Goal: Task Accomplishment & Management: Complete application form

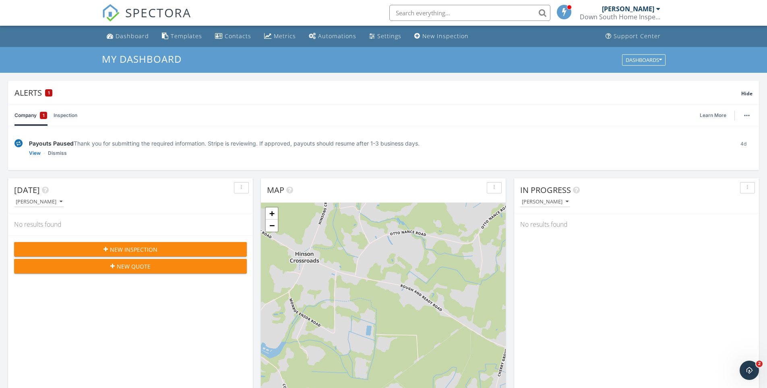
click at [70, 117] on link "Inspection" at bounding box center [66, 115] width 24 height 21
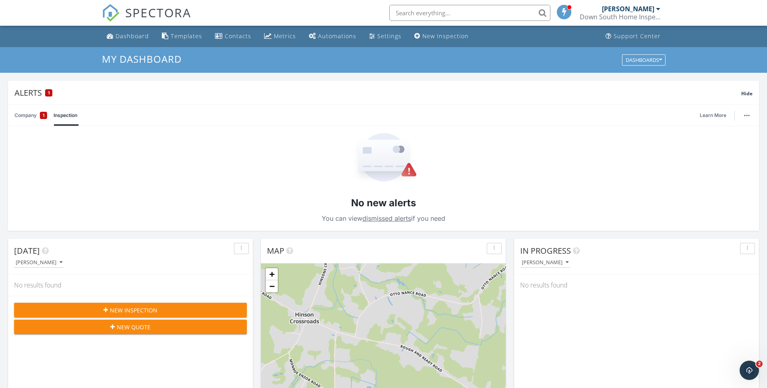
click at [35, 115] on link "Company 1" at bounding box center [30, 115] width 33 height 21
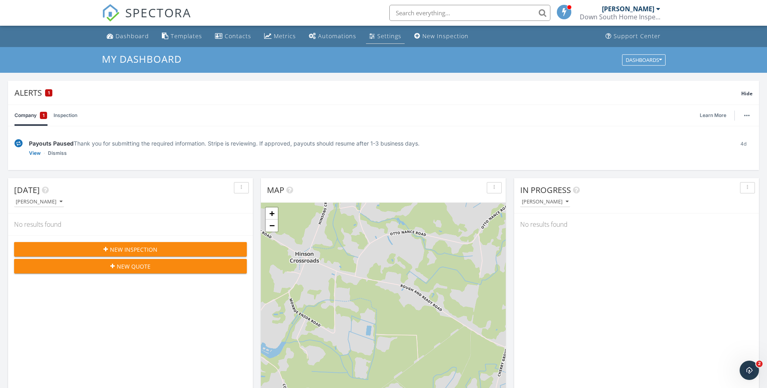
click at [384, 38] on div "Settings" at bounding box center [389, 36] width 24 height 8
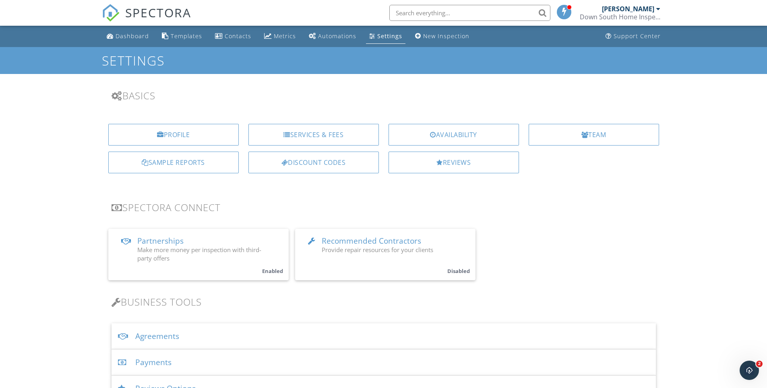
click at [169, 340] on div "Agreements" at bounding box center [383, 337] width 544 height 26
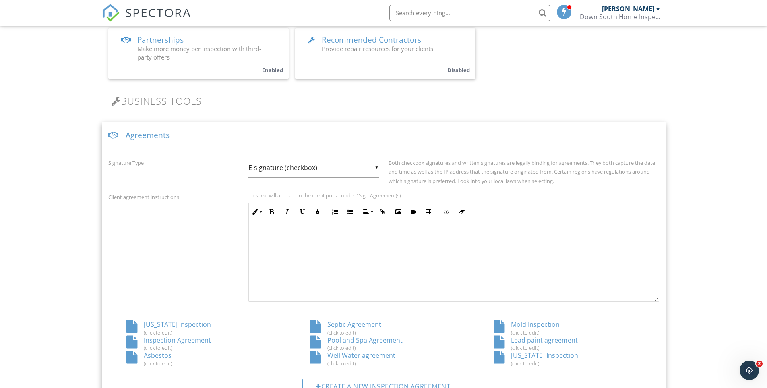
scroll to position [0, 0]
click at [498, 362] on div at bounding box center [498, 357] width 11 height 13
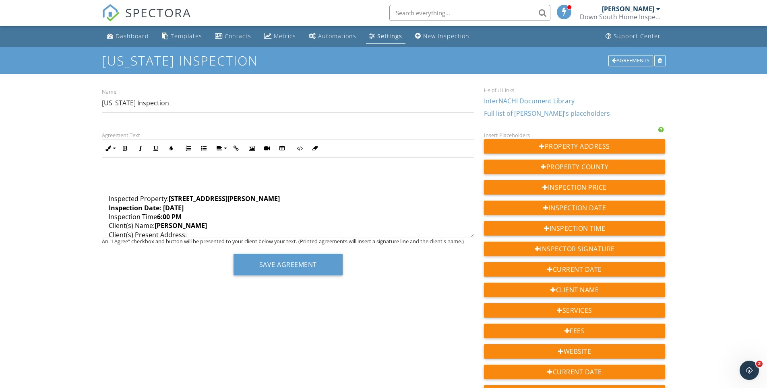
click at [165, 207] on strong "Inspection Date: 9/19/2025" at bounding box center [146, 208] width 75 height 9
click at [179, 204] on strong "Inspection Date: 10/19/2025" at bounding box center [146, 208] width 75 height 9
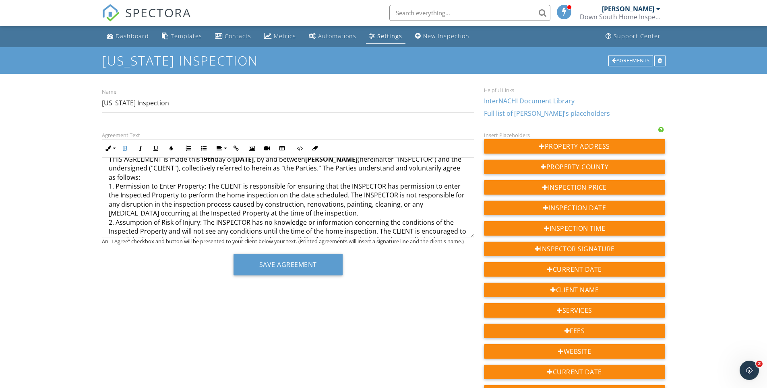
scroll to position [80, 0]
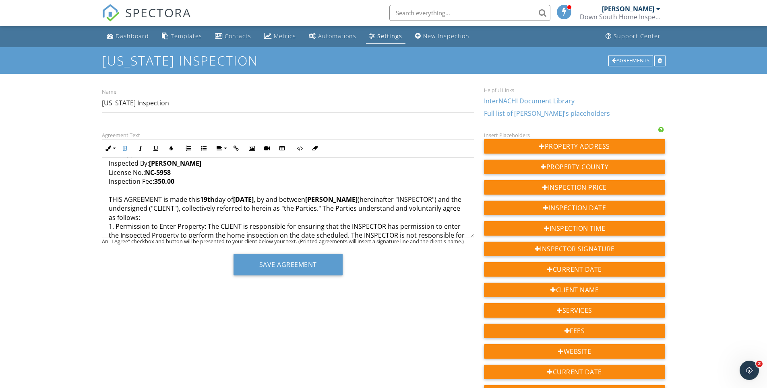
click at [214, 199] on strong "19th" at bounding box center [207, 199] width 14 height 9
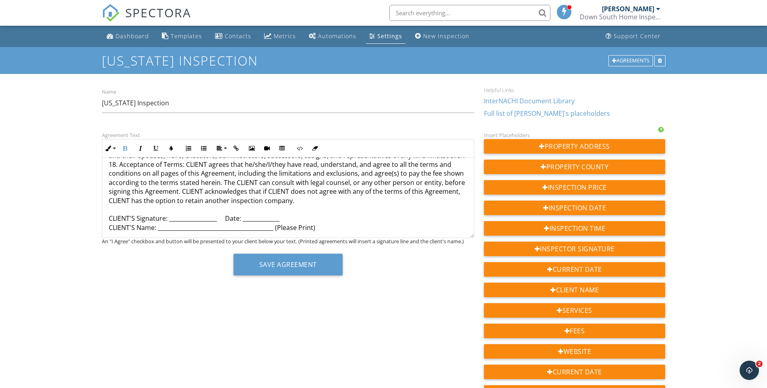
scroll to position [1471, 0]
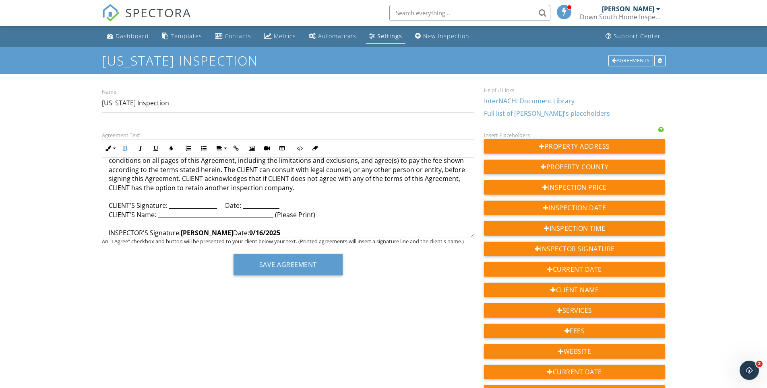
click at [257, 229] on strong "9/16" at bounding box center [256, 233] width 14 height 9
click at [252, 260] on button "Save Agreement" at bounding box center [287, 265] width 109 height 22
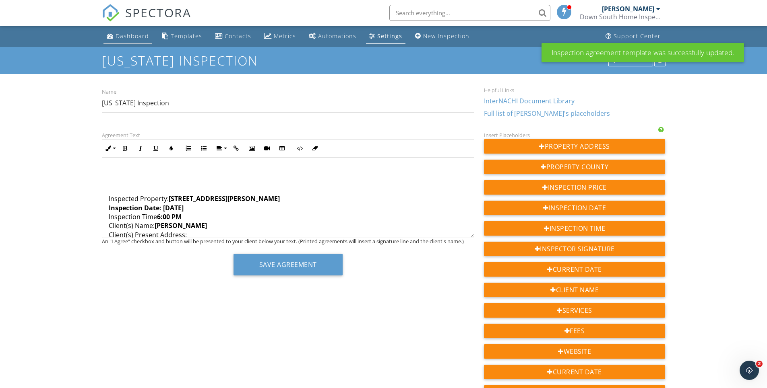
click at [134, 39] on div "Dashboard" at bounding box center [131, 36] width 33 height 8
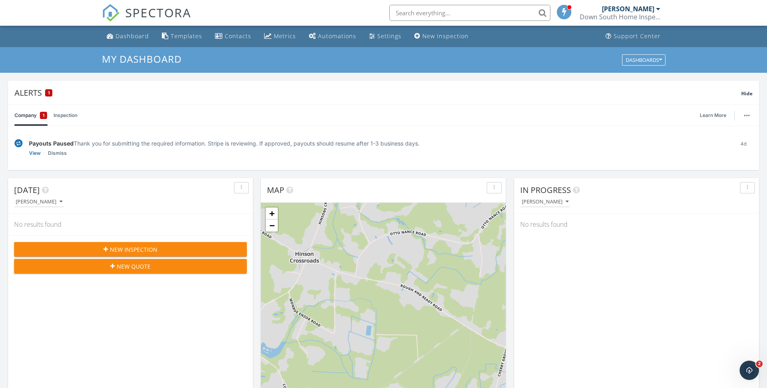
click at [126, 247] on span "New Inspection" at bounding box center [133, 249] width 47 height 8
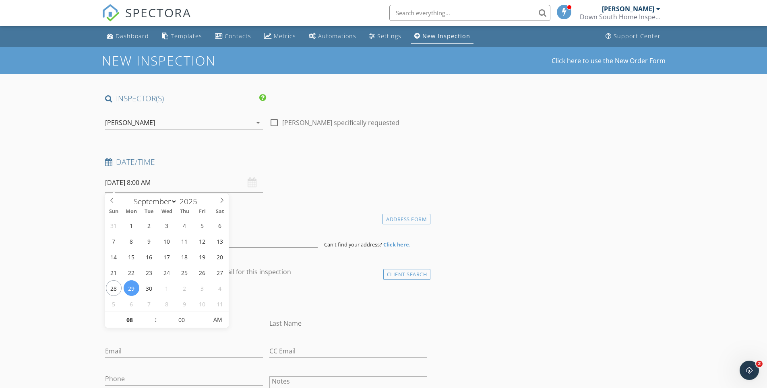
click at [125, 183] on input "[DATE] 8:00 AM" at bounding box center [184, 183] width 158 height 20
select select "9"
type input "[DATE] 8:00 AM"
type input "05"
type input "10/02/2025 8:05 AM"
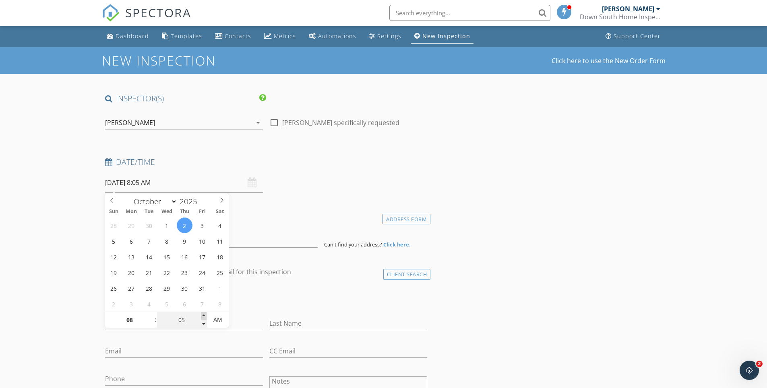
click at [201, 316] on span at bounding box center [204, 316] width 6 height 8
type input "10"
type input "10/02/2025 8:10 AM"
click at [201, 316] on span at bounding box center [204, 316] width 6 height 8
type input "15"
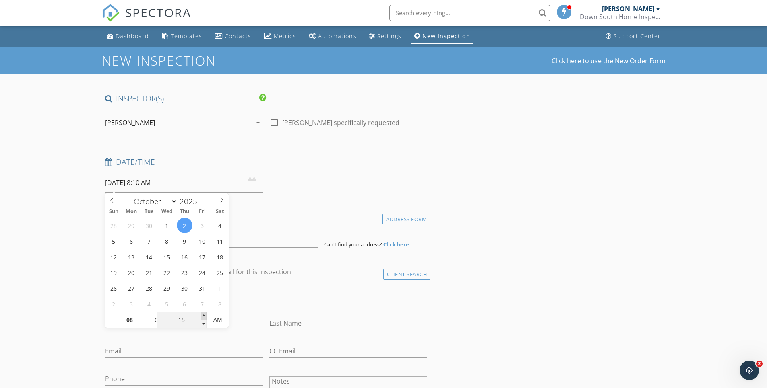
type input "10/02/2025 8:15 AM"
click at [203, 315] on span at bounding box center [204, 316] width 6 height 8
type input "20"
type input "10/02/2025 8:20 AM"
click at [203, 315] on span at bounding box center [204, 316] width 6 height 8
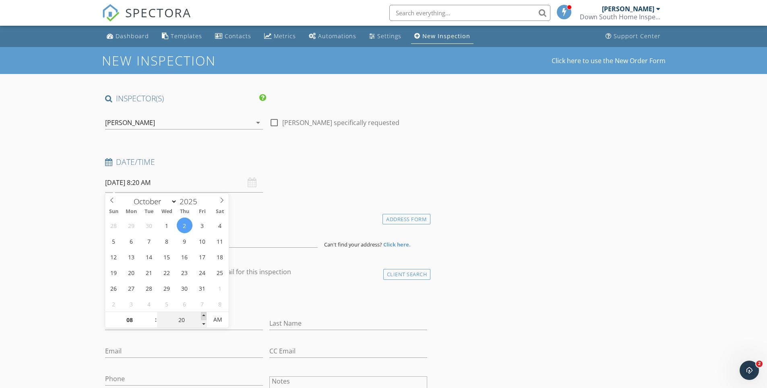
type input "25"
type input "10/02/2025 8:25 AM"
click at [203, 315] on span at bounding box center [204, 316] width 6 height 8
type input "30"
type input "10/02/2025 8:30 AM"
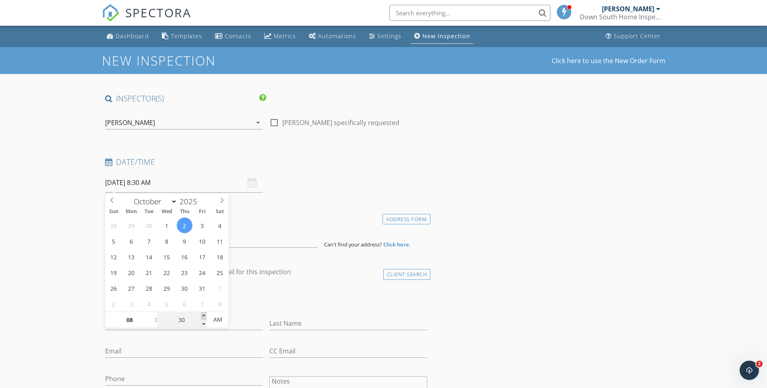
click at [203, 315] on span at bounding box center [204, 316] width 6 height 8
click at [156, 319] on span ":" at bounding box center [156, 320] width 2 height 16
type input "07"
type input "10/02/2025 7:30 AM"
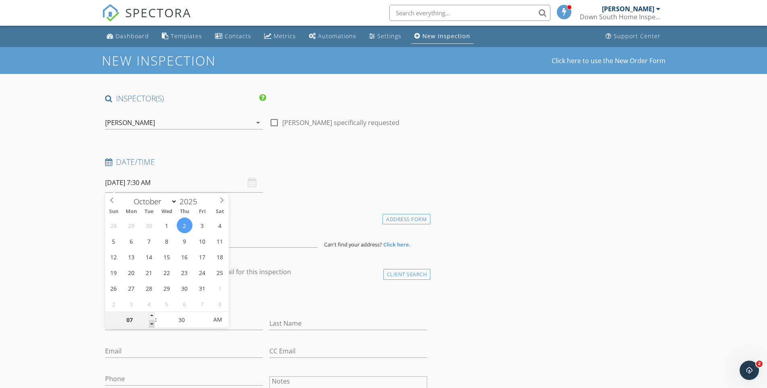
click at [151, 325] on span at bounding box center [152, 324] width 6 height 8
type input "06"
type input "10/02/2025 6:30 AM"
click at [151, 325] on span at bounding box center [152, 324] width 6 height 8
type input "05"
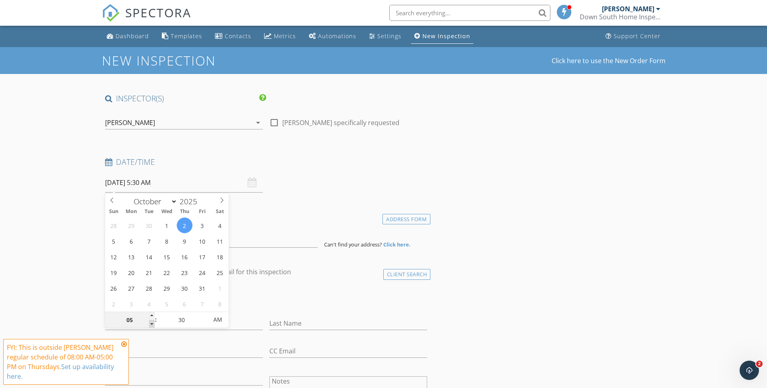
click at [151, 325] on span at bounding box center [152, 324] width 6 height 8
type input "[DATE] 5:30 PM"
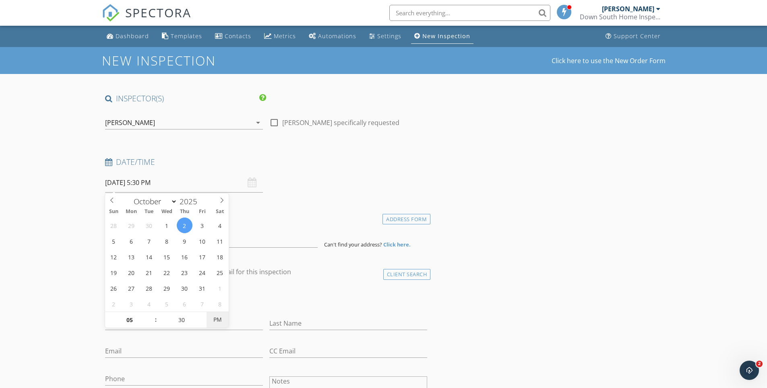
drag, startPoint x: 151, startPoint y: 325, endPoint x: 215, endPoint y: 321, distance: 64.1
click at [215, 321] on span "PM" at bounding box center [217, 320] width 22 height 16
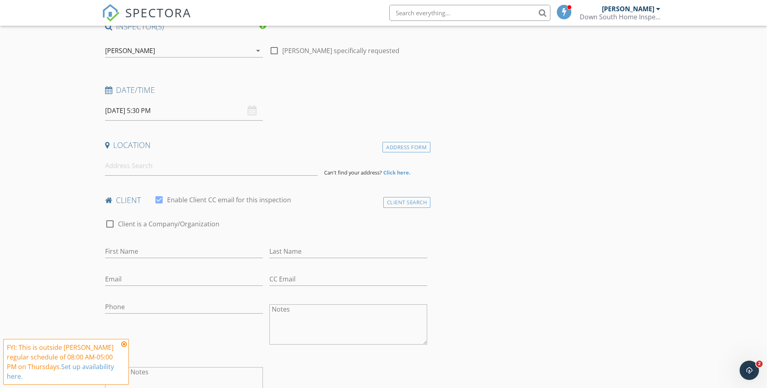
scroll to position [80, 0]
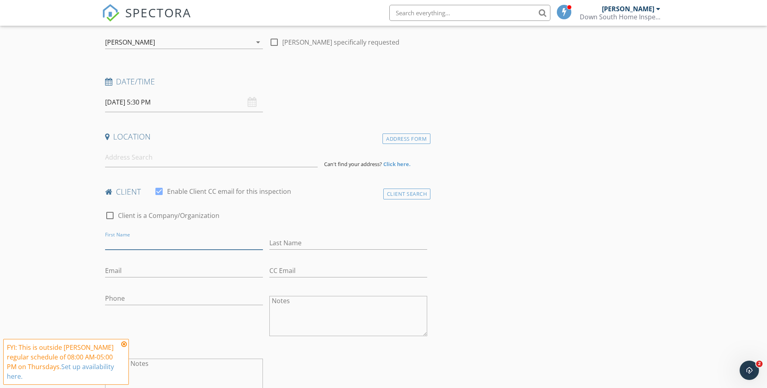
click at [154, 240] on input "First Name" at bounding box center [184, 243] width 158 height 13
type input "[PERSON_NAME]"
click at [134, 271] on input "Email" at bounding box center [184, 270] width 158 height 13
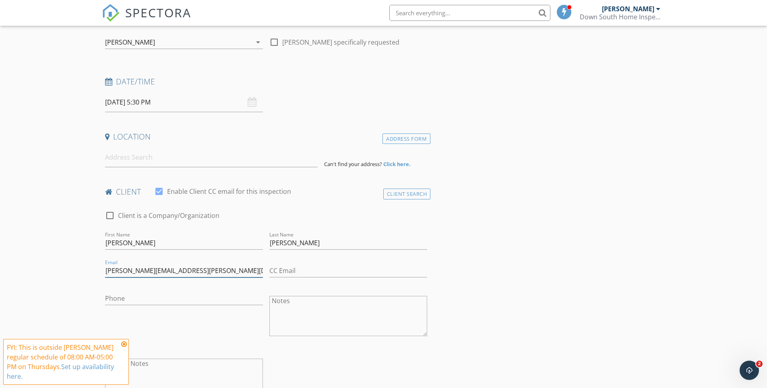
type input "[PERSON_NAME][EMAIL_ADDRESS][PERSON_NAME][DOMAIN_NAME]"
click at [125, 299] on input "Phone" at bounding box center [184, 298] width 158 height 13
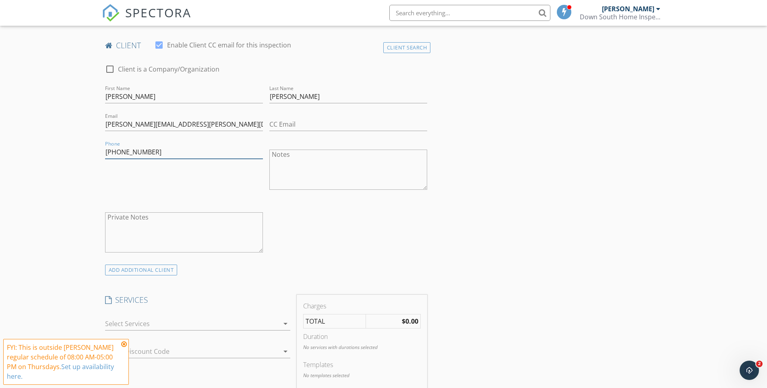
scroll to position [241, 0]
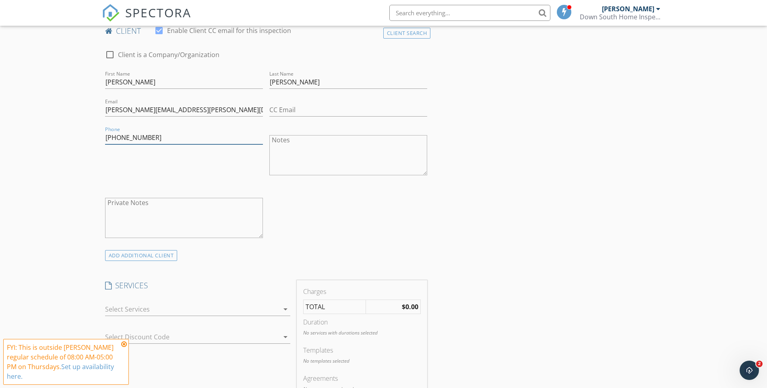
type input "[PHONE_NUMBER]"
click at [285, 311] on icon "arrow_drop_down" at bounding box center [285, 310] width 10 height 10
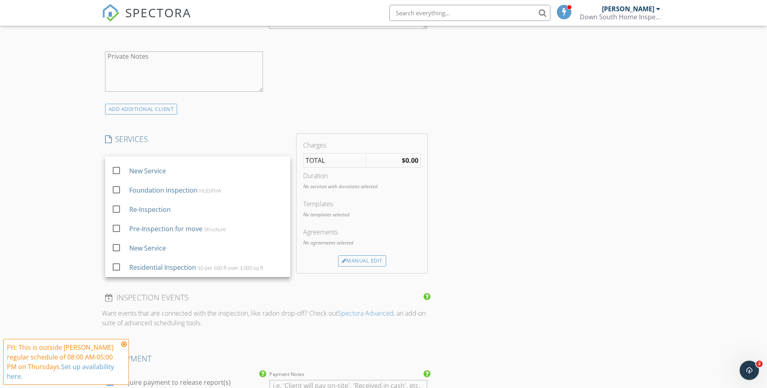
scroll to position [402, 0]
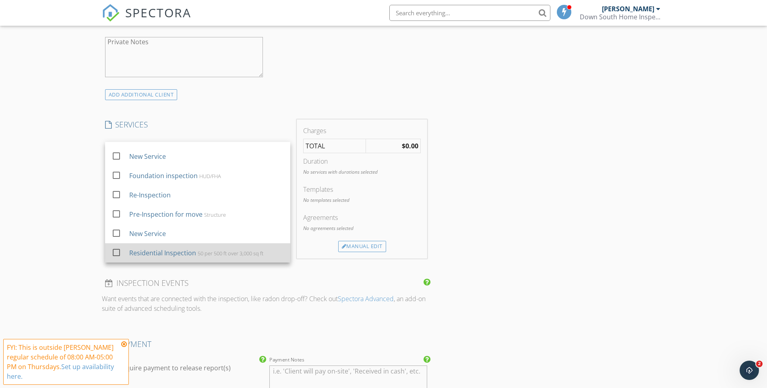
click at [229, 253] on div "50 per 500 ft over 3,000 sq ft" at bounding box center [230, 253] width 66 height 6
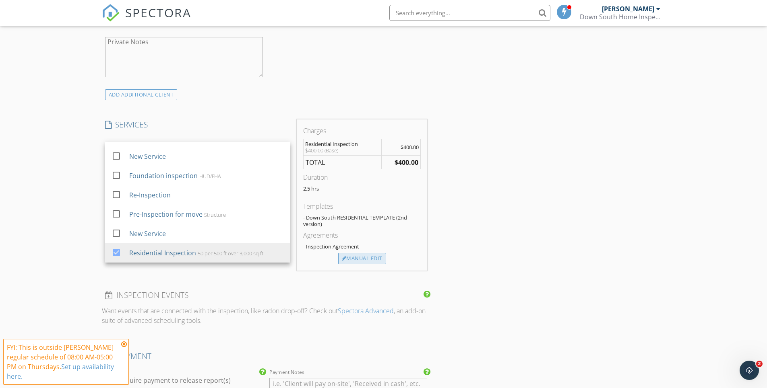
click at [366, 260] on div "Manual Edit" at bounding box center [362, 258] width 48 height 11
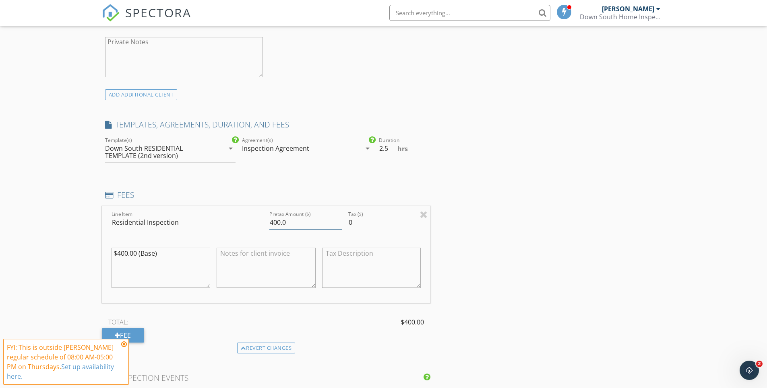
click at [305, 222] on input "400.0" at bounding box center [305, 222] width 72 height 13
type input "4"
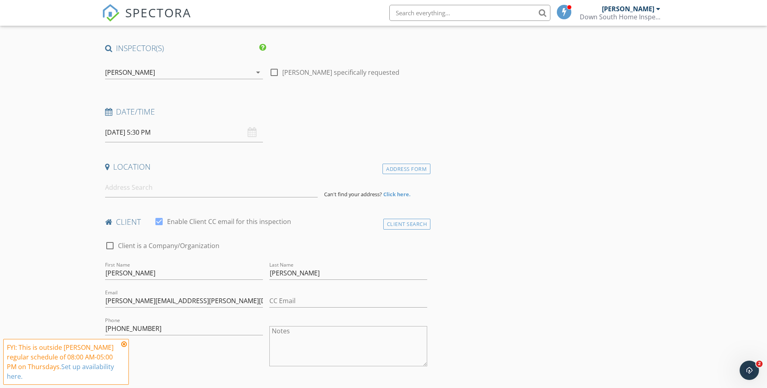
scroll to position [40, 0]
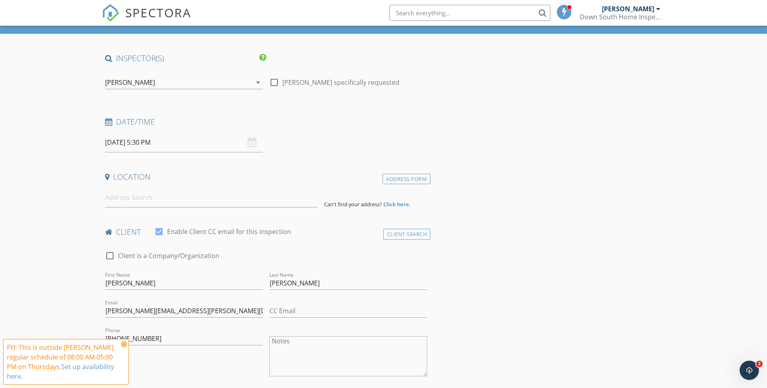
type input "350.00"
click at [138, 194] on input at bounding box center [211, 198] width 212 height 20
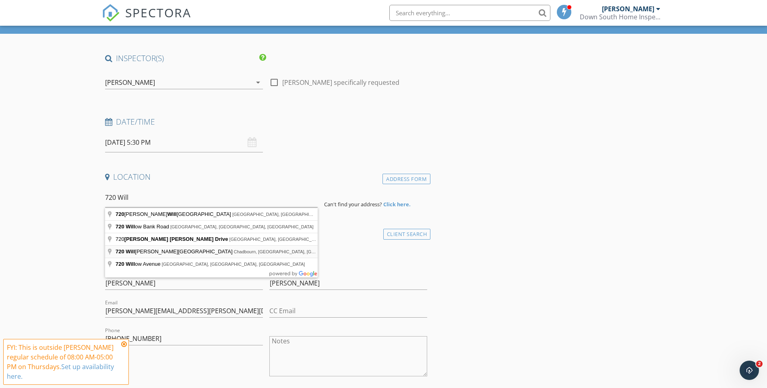
type input "720 Will Nance Road, Chadbourn, NC, USA"
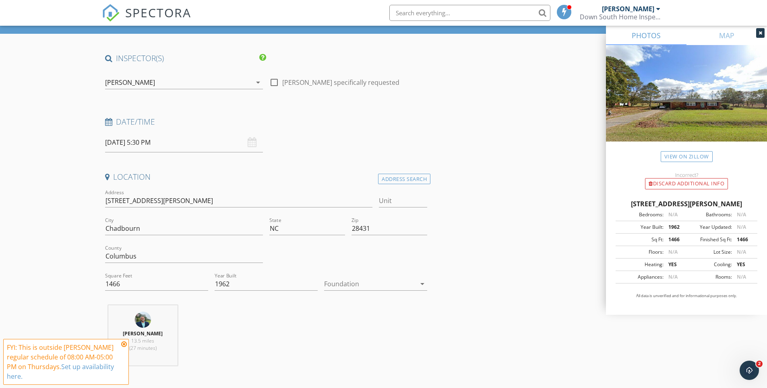
click at [422, 285] on icon "arrow_drop_down" at bounding box center [422, 284] width 10 height 10
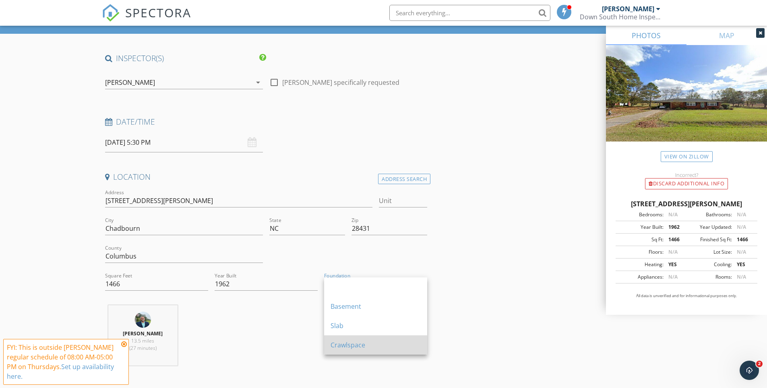
click at [352, 345] on div "Crawlspace" at bounding box center [375, 345] width 90 height 10
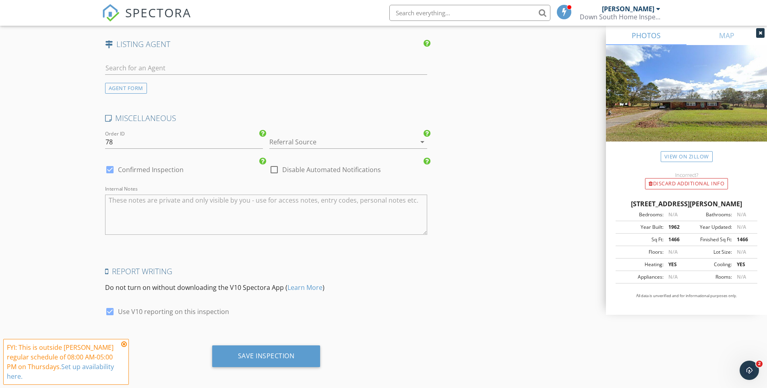
scroll to position [1139, 0]
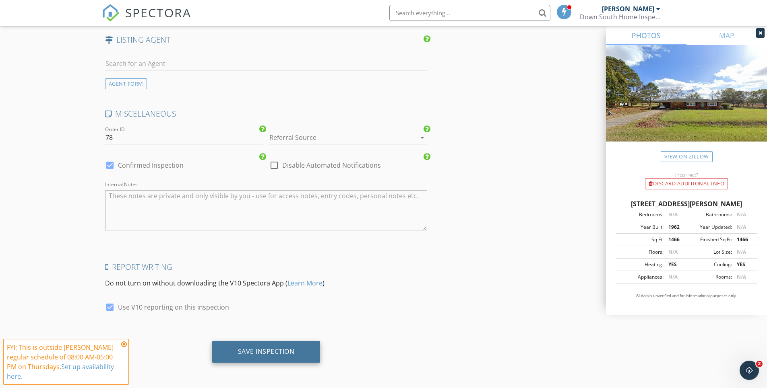
click at [287, 354] on div "Save Inspection" at bounding box center [266, 352] width 57 height 8
